Goal: Find specific page/section: Find specific page/section

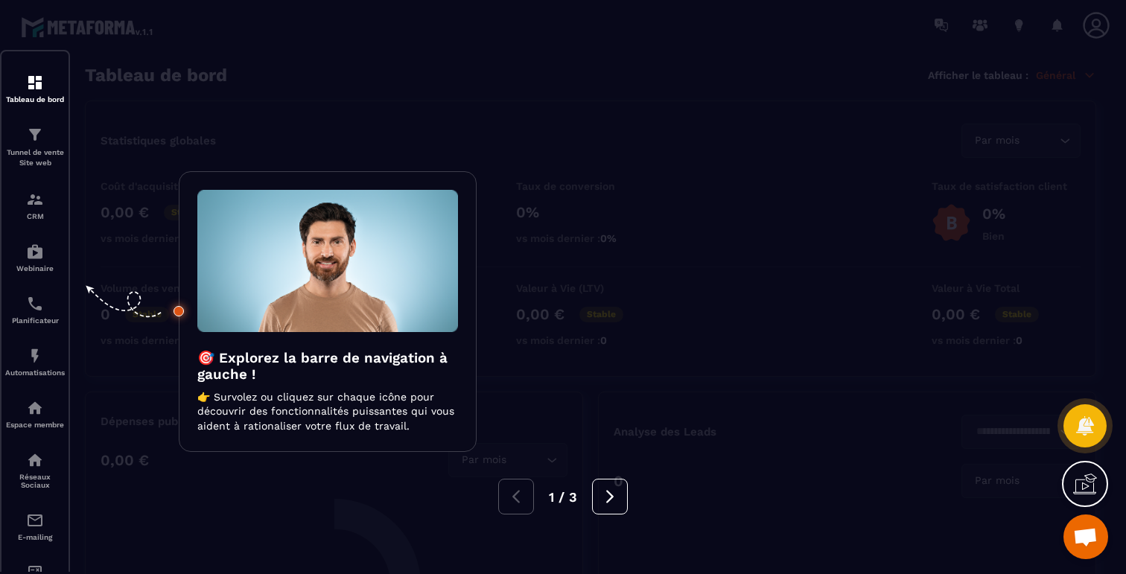
scroll to position [887, 0]
click at [240, 109] on div at bounding box center [563, 287] width 1126 height 574
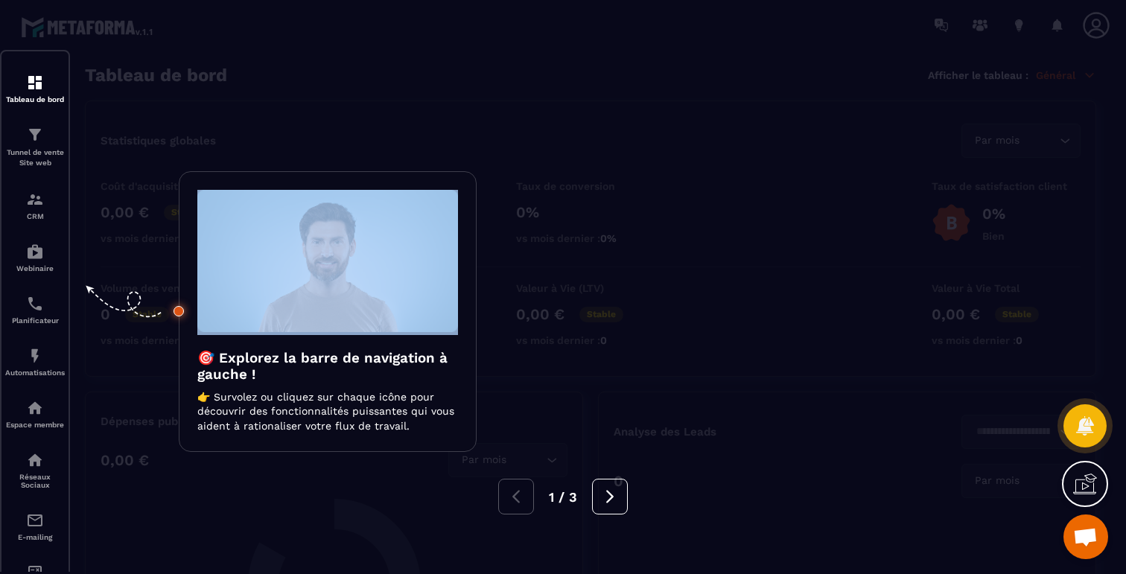
click at [240, 109] on div at bounding box center [563, 287] width 1126 height 574
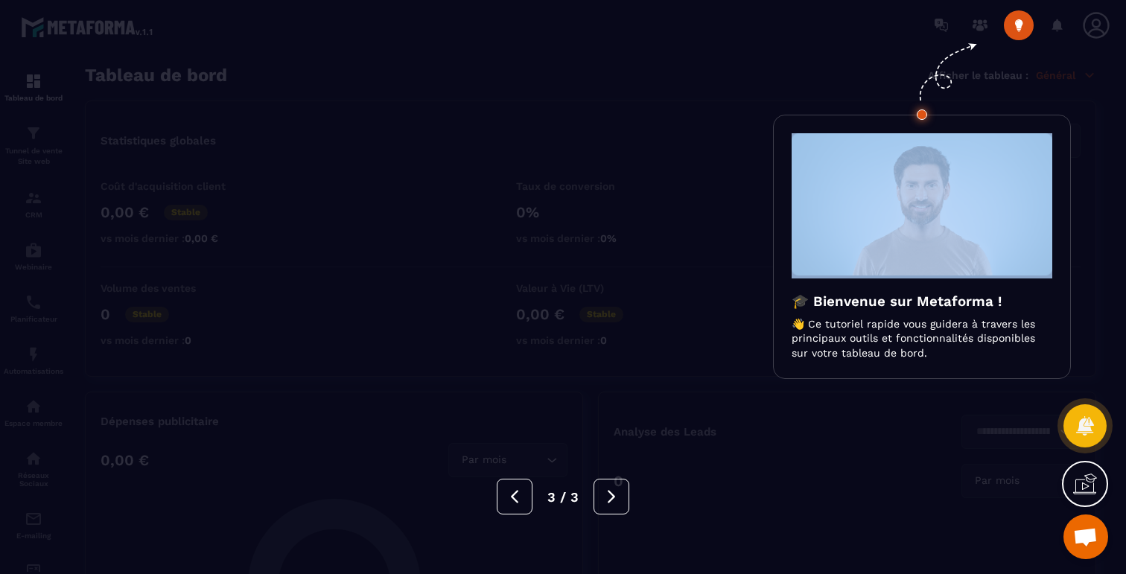
click at [240, 109] on div at bounding box center [563, 287] width 1126 height 574
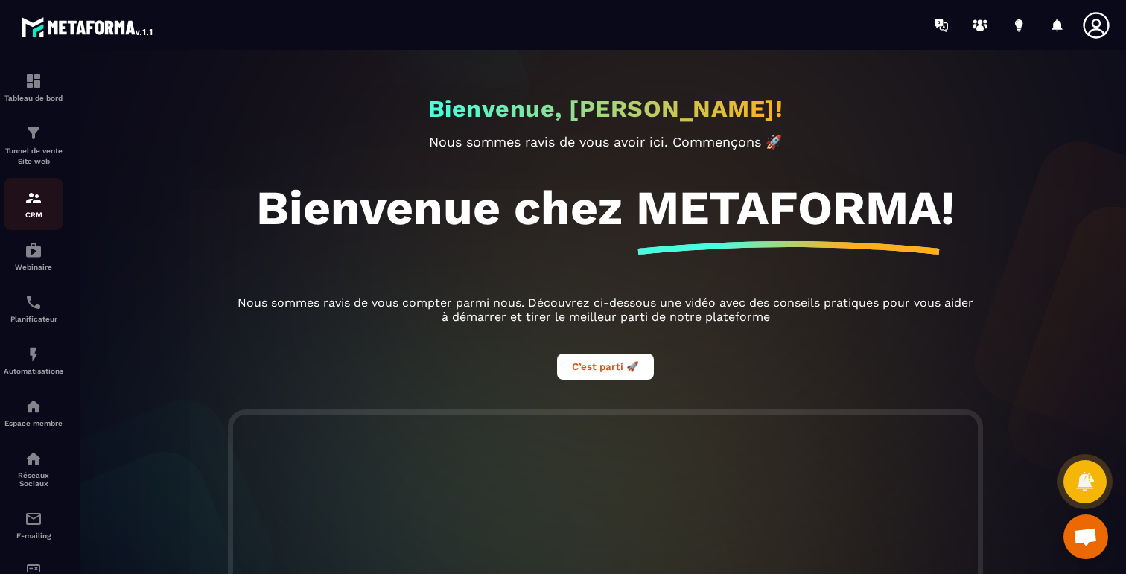
click at [29, 212] on p "CRM" at bounding box center [34, 215] width 60 height 8
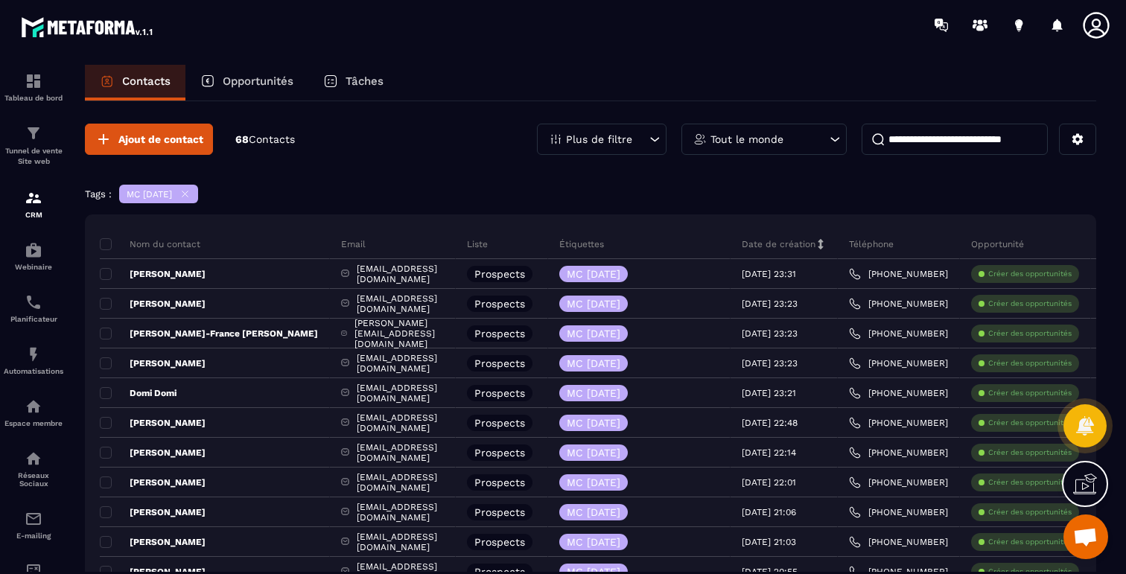
click at [191, 194] on icon at bounding box center [184, 193] width 11 height 11
